Goal: Task Accomplishment & Management: Complete application form

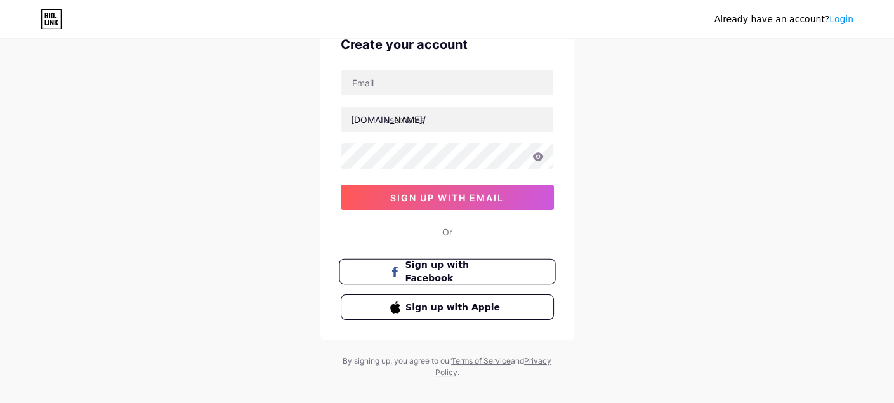
scroll to position [81, 0]
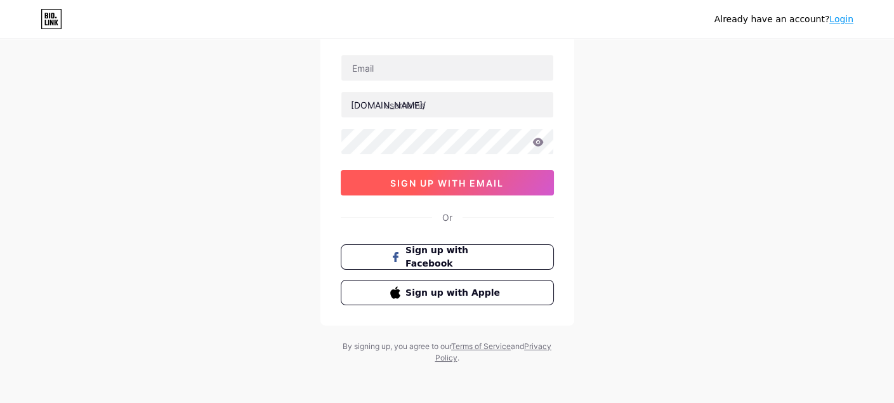
click at [437, 178] on span "sign up with email" at bounding box center [447, 183] width 114 height 11
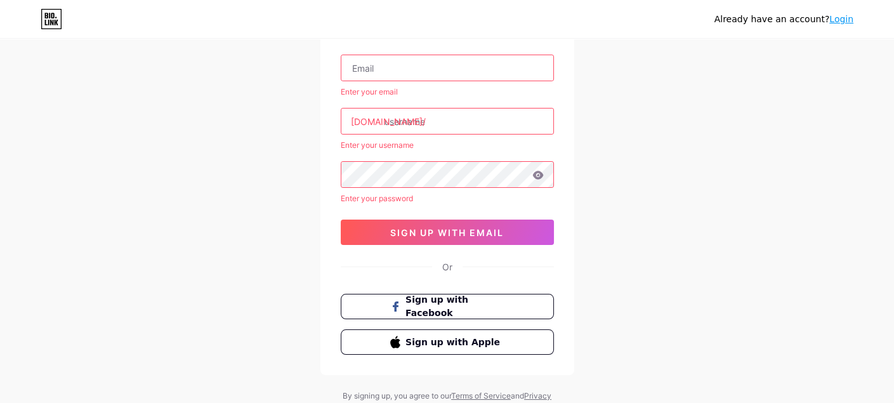
click at [404, 74] on input "text" at bounding box center [447, 67] width 212 height 25
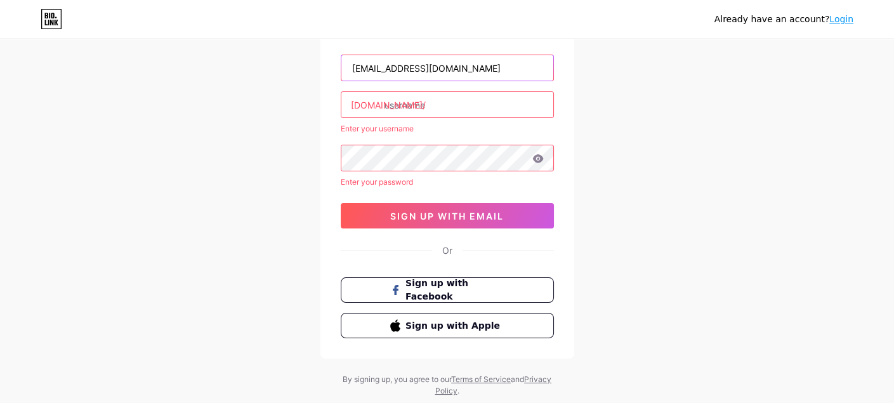
type input "[EMAIL_ADDRESS][DOMAIN_NAME]"
click at [395, 111] on input "text" at bounding box center [447, 104] width 212 height 25
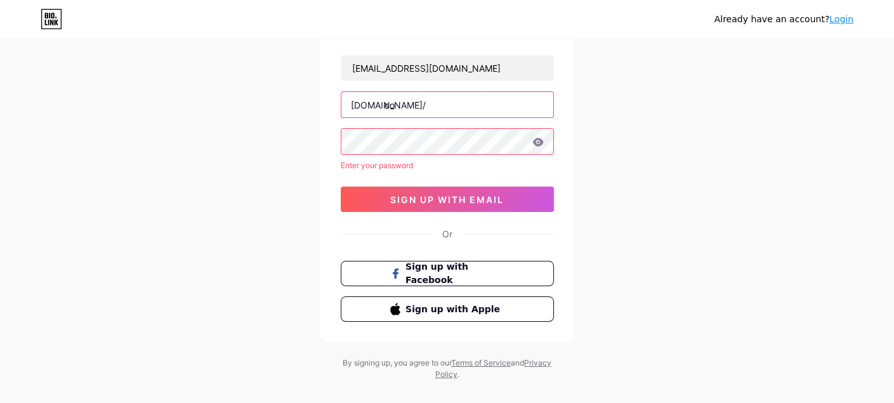
type input "c"
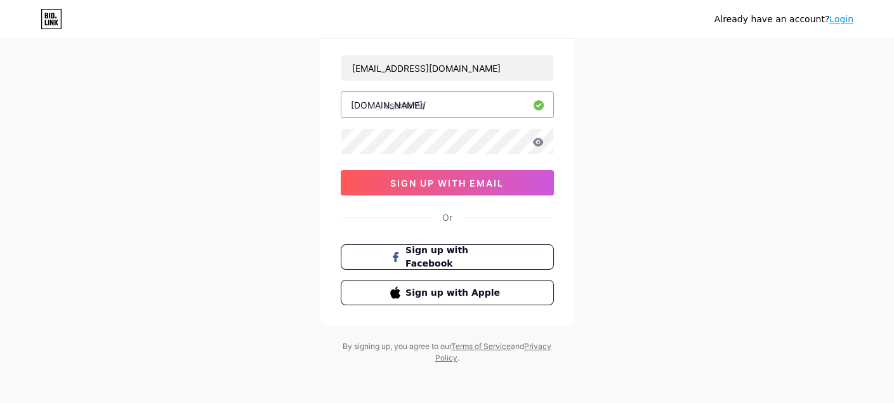
type input "a"
type input "axisgrow"
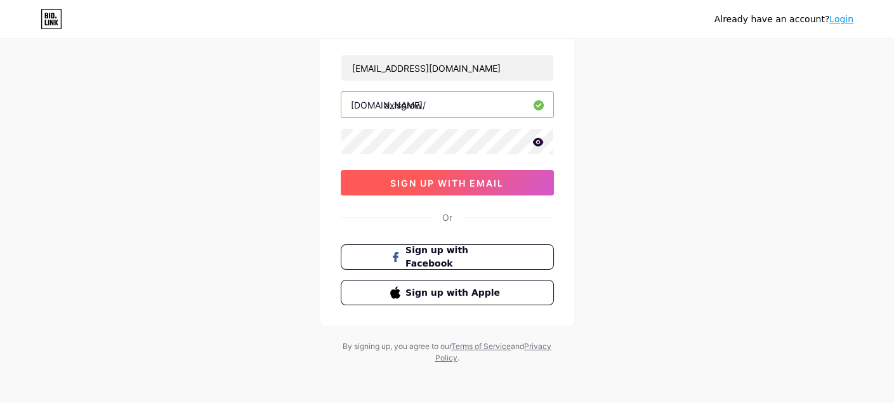
click at [428, 180] on span "sign up with email" at bounding box center [447, 183] width 114 height 11
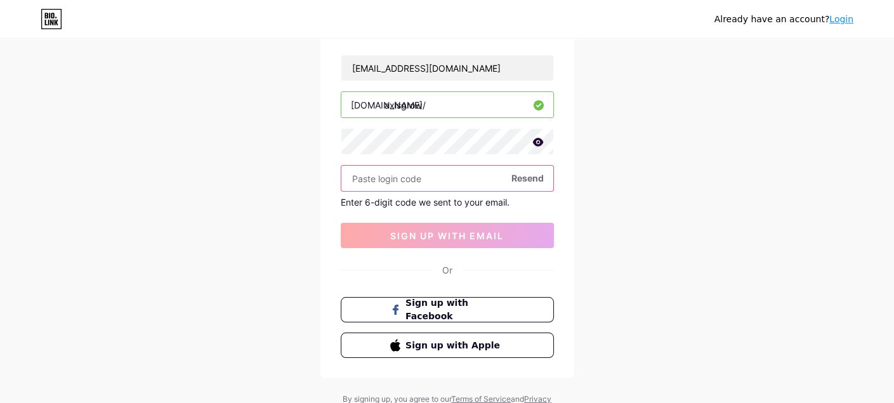
click at [389, 173] on input "text" at bounding box center [447, 178] width 212 height 25
paste input "851866"
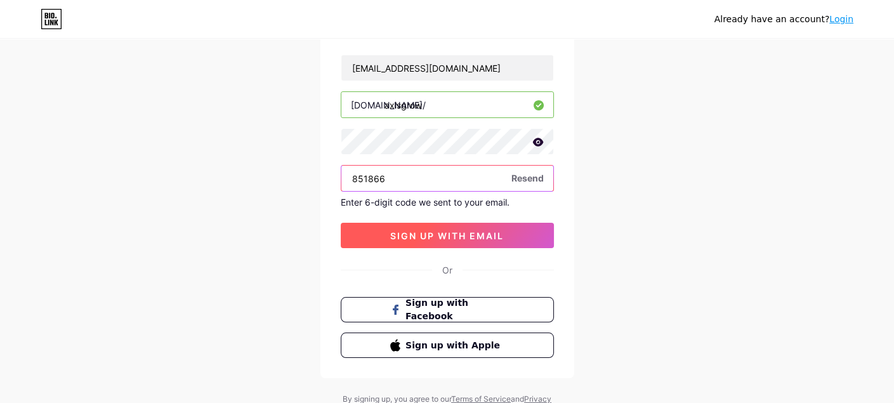
type input "851866"
click at [418, 241] on button "sign up with email" at bounding box center [447, 235] width 213 height 25
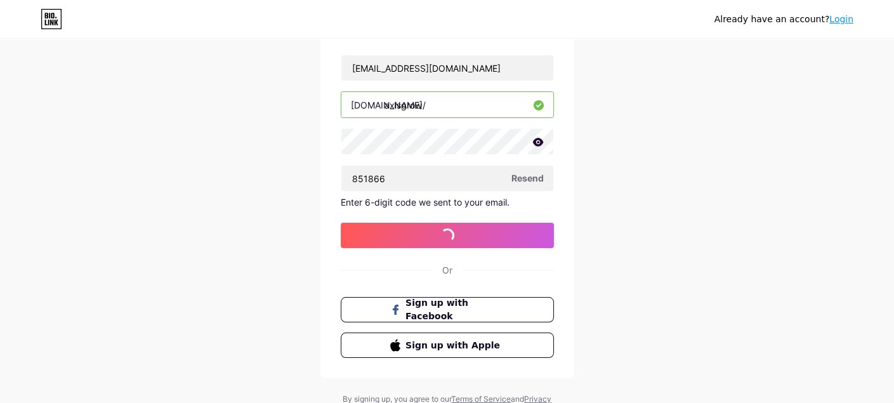
scroll to position [0, 0]
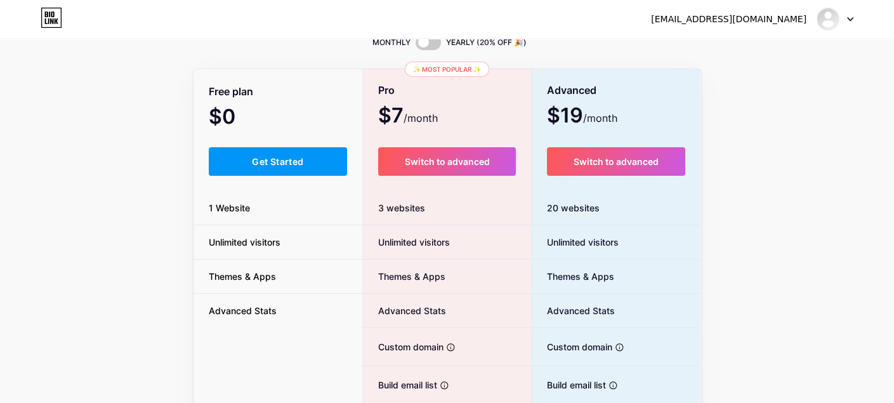
scroll to position [127, 0]
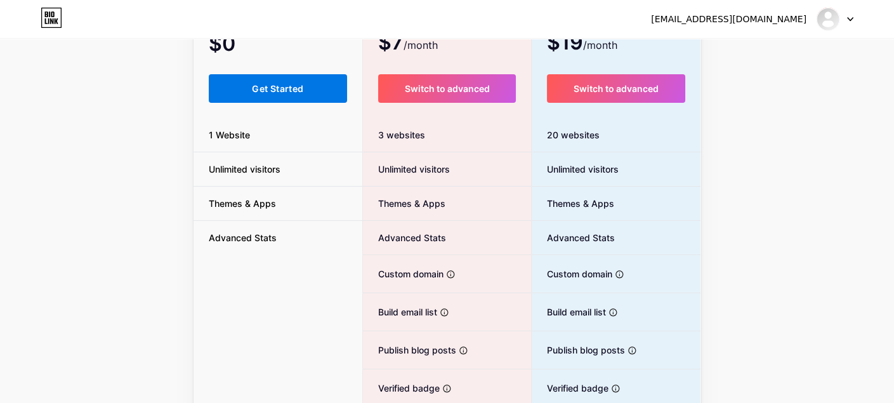
click at [284, 89] on span "Get Started" at bounding box center [277, 88] width 51 height 11
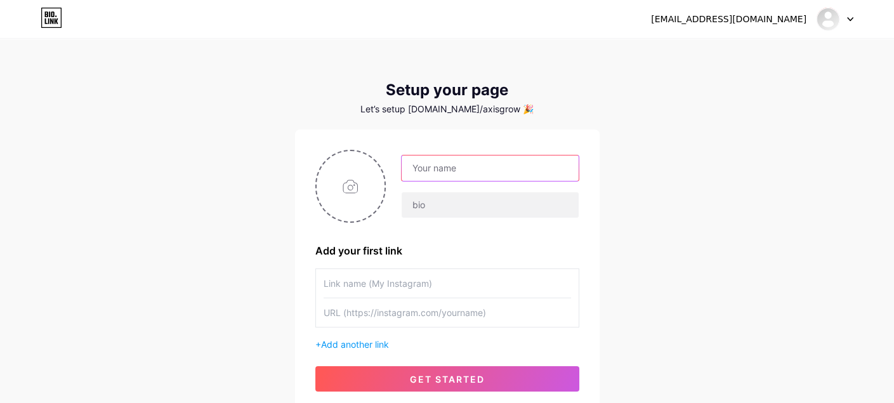
click at [466, 166] on input "text" at bounding box center [490, 168] width 176 height 25
type input "Axisgrow"
click at [409, 287] on input "text" at bounding box center [448, 283] width 248 height 29
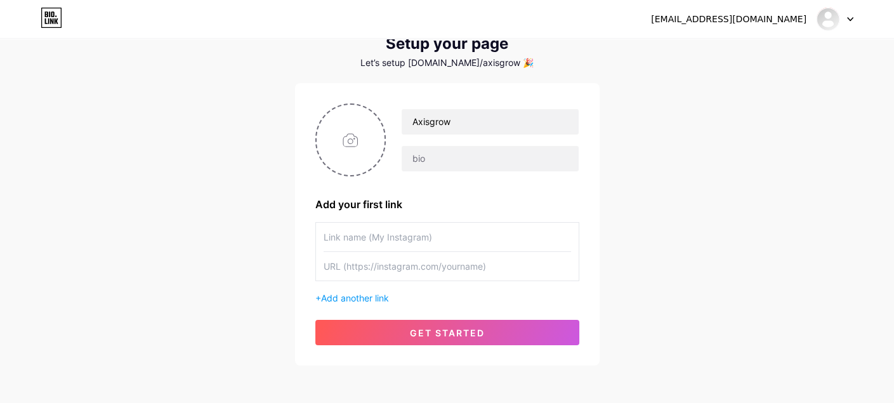
scroll to position [47, 0]
type input "c"
type input "contactus"
click at [352, 279] on input "text" at bounding box center [448, 265] width 248 height 29
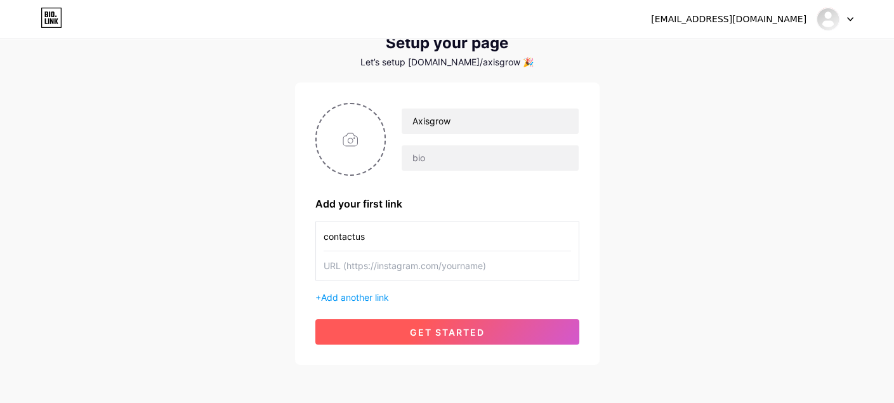
click at [440, 333] on span "get started" at bounding box center [447, 332] width 75 height 11
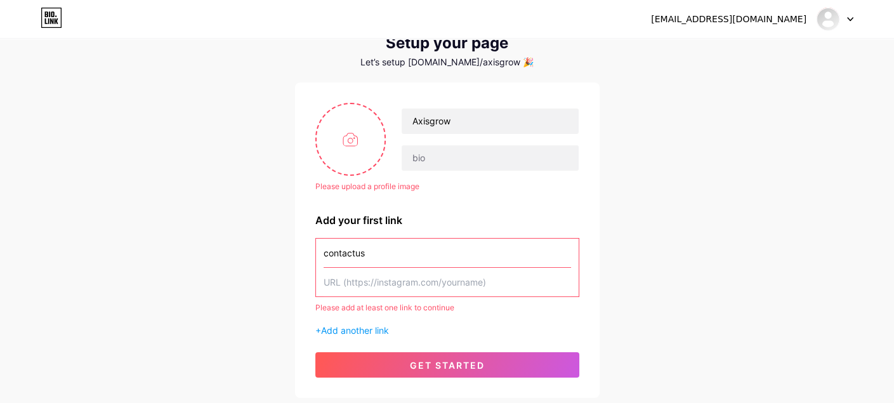
click at [402, 285] on input "text" at bounding box center [448, 282] width 248 height 29
click at [347, 140] on input "file" at bounding box center [351, 139] width 69 height 70
type input "C:\fakepath\Gemini_Generated_Image_3afgn23afgn23afg.png"
click at [411, 286] on input "text" at bounding box center [448, 282] width 248 height 29
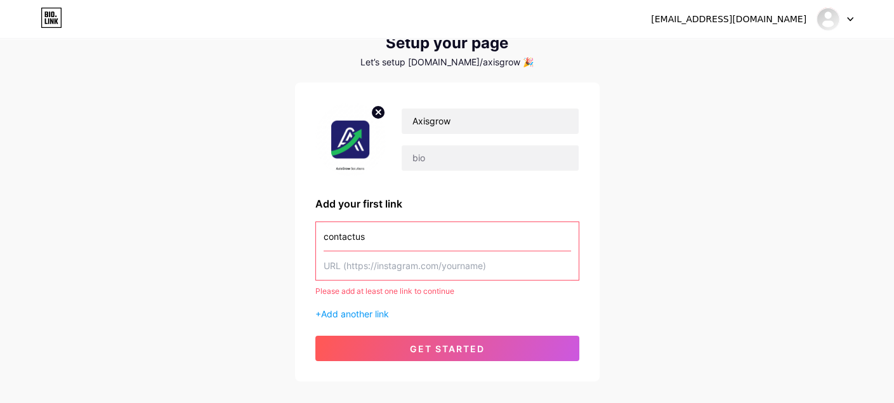
click at [372, 110] on circle at bounding box center [378, 112] width 14 height 14
